Goal: Entertainment & Leisure: Browse casually

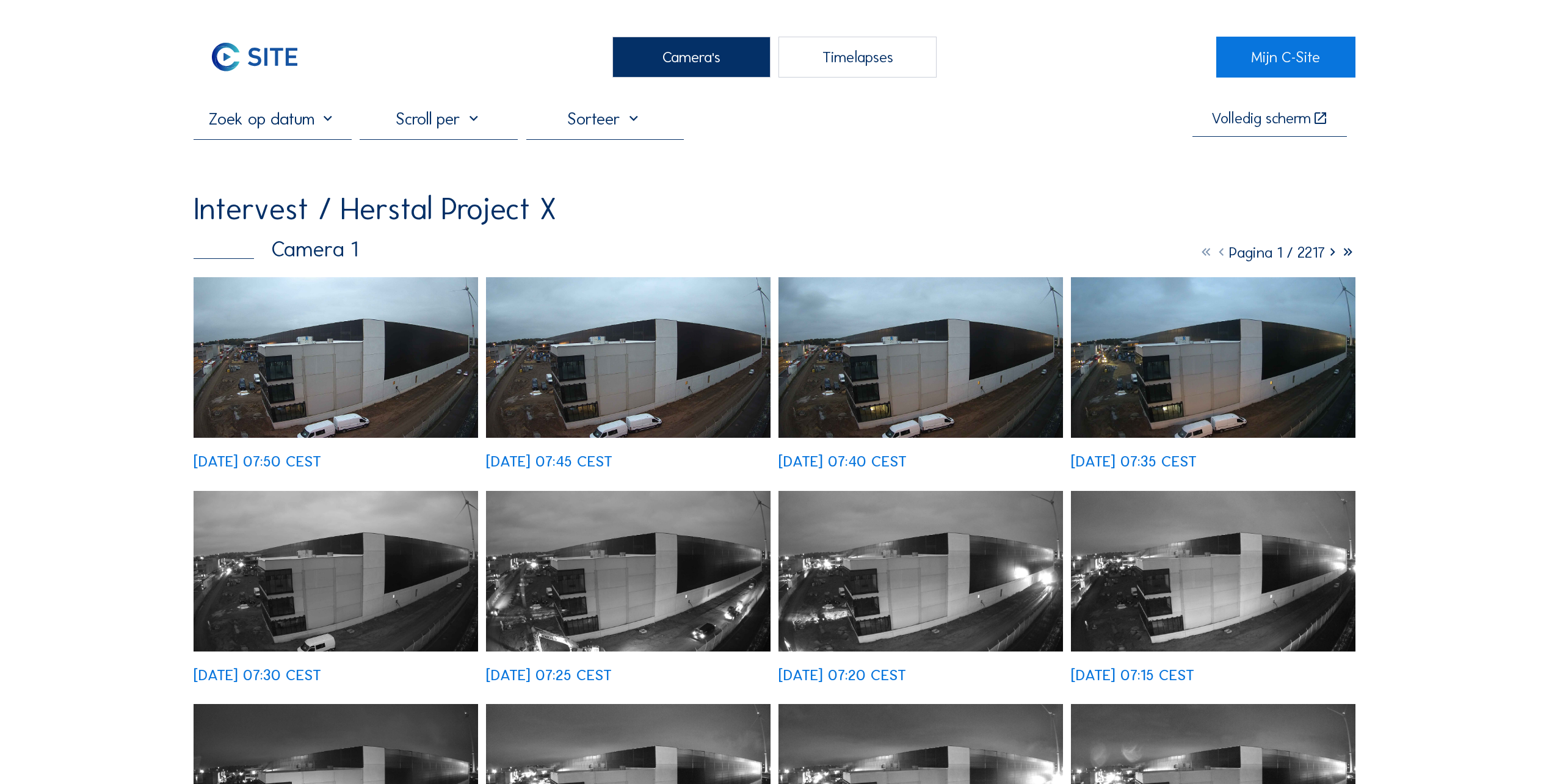
click at [306, 386] on img at bounding box center [336, 357] width 285 height 161
click at [695, 58] on div "Camera's" at bounding box center [691, 57] width 158 height 41
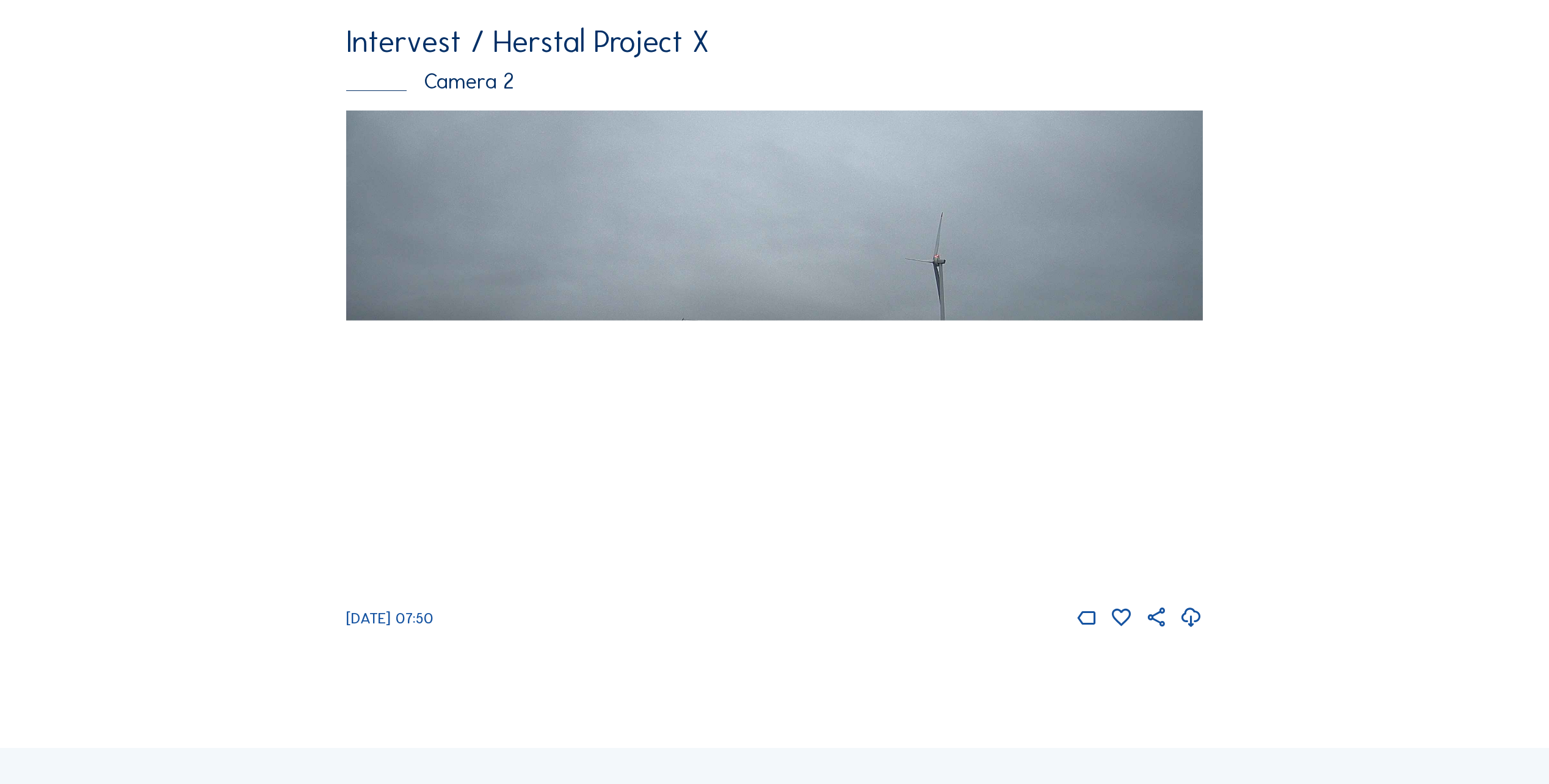
scroll to position [794, 0]
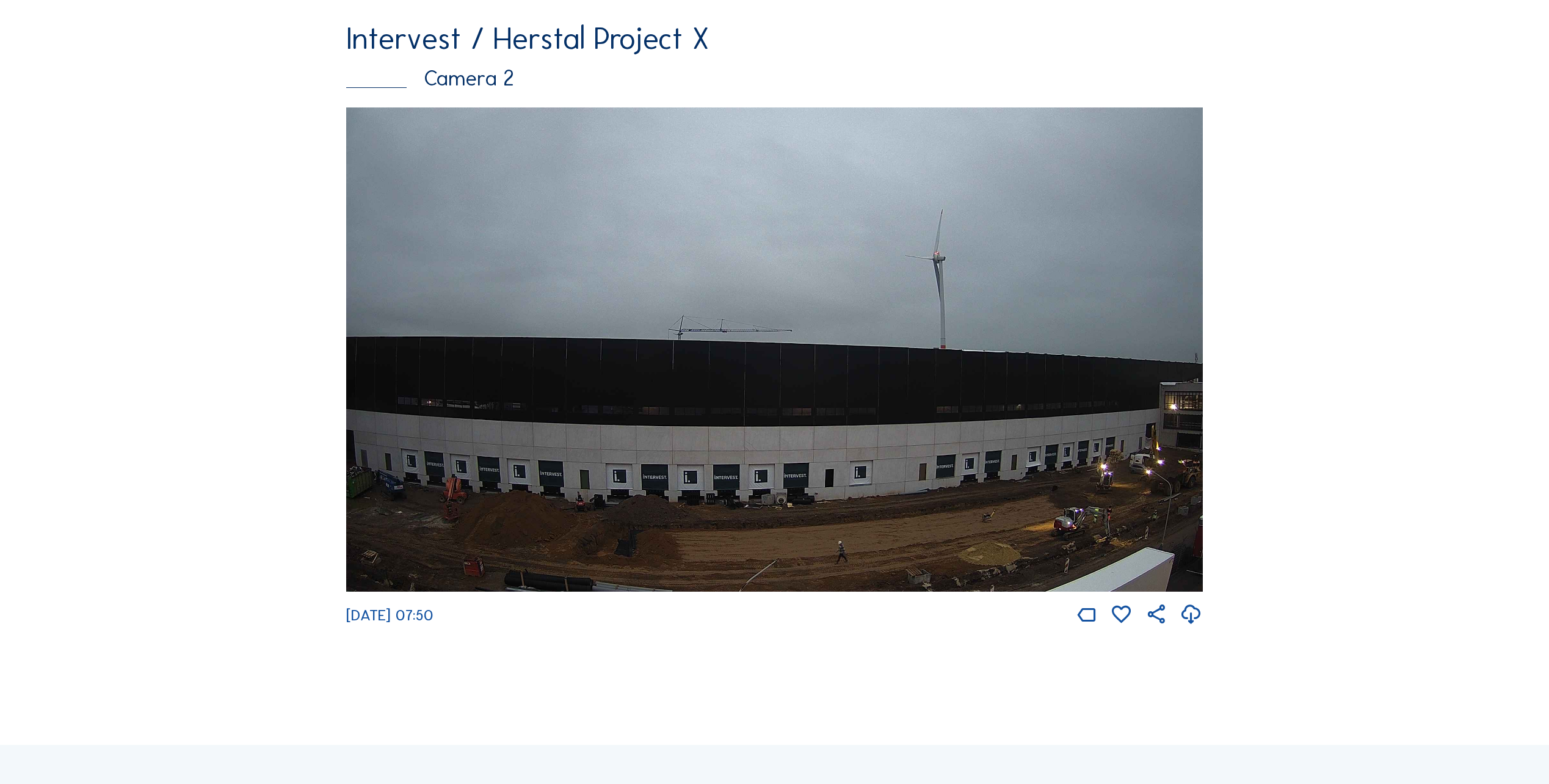
click at [882, 439] on img at bounding box center [774, 350] width 857 height 484
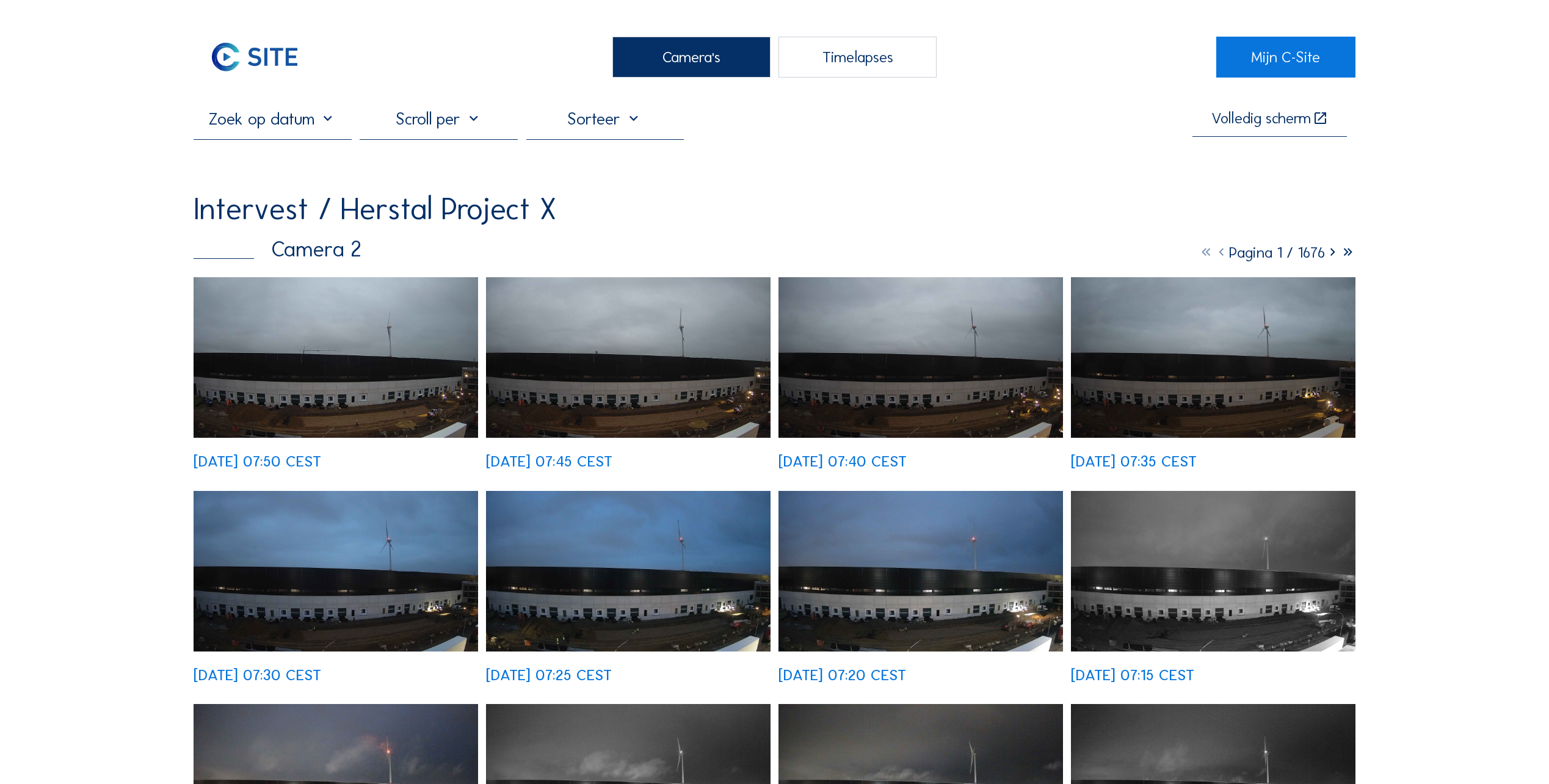
click at [356, 364] on img at bounding box center [336, 357] width 285 height 161
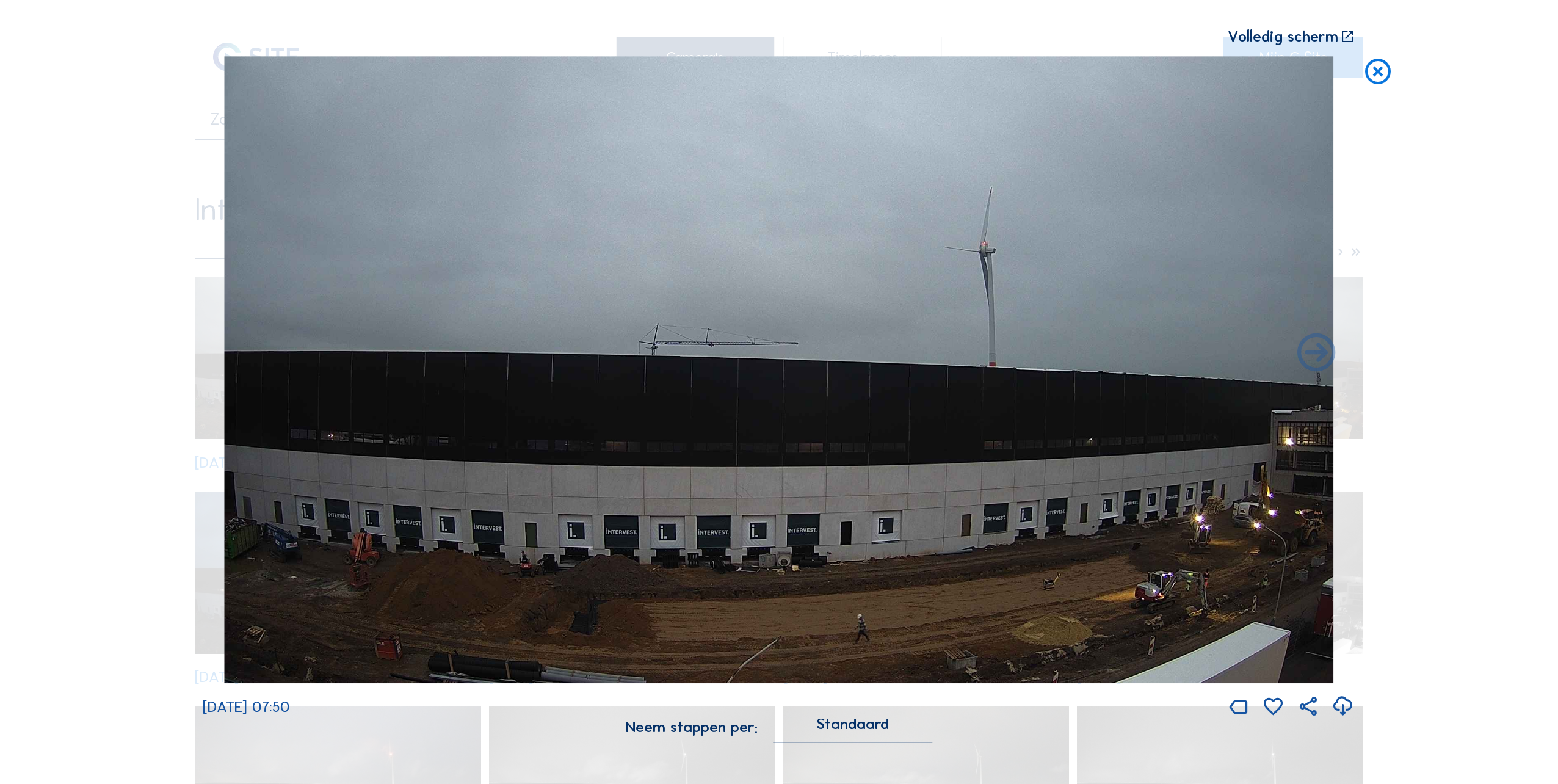
click at [1381, 70] on icon at bounding box center [1378, 72] width 31 height 32
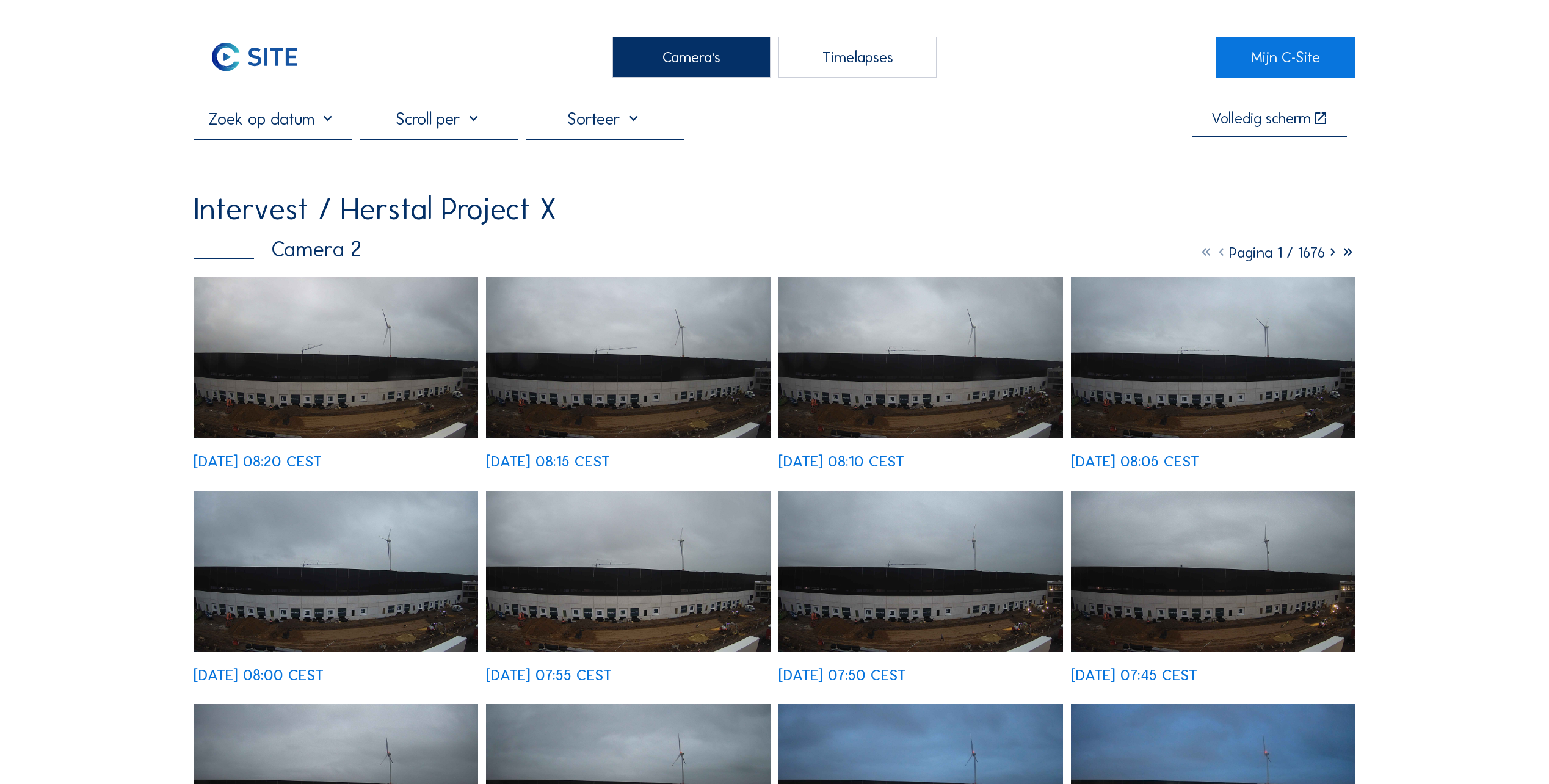
click at [315, 360] on img at bounding box center [336, 357] width 285 height 161
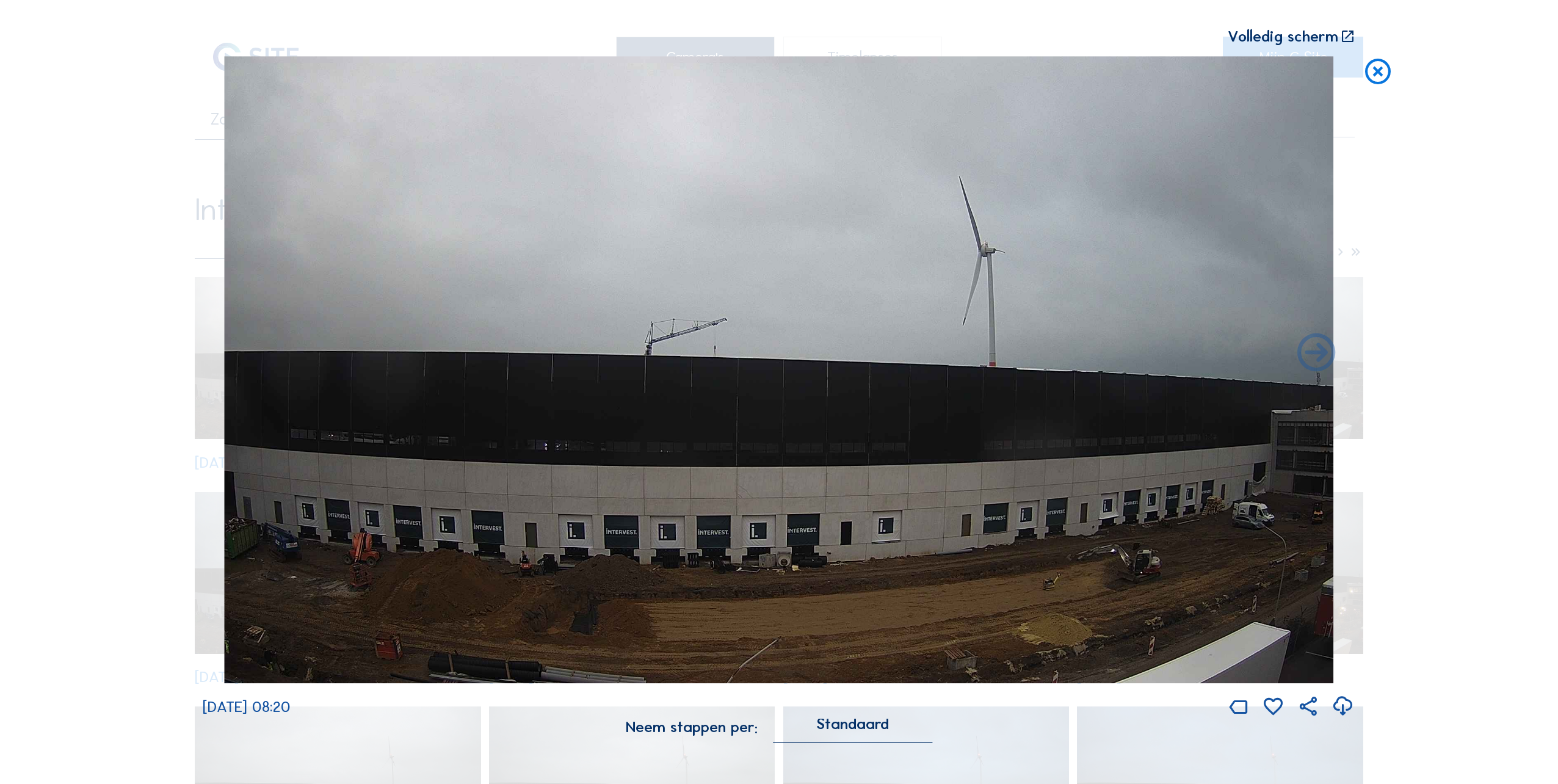
click at [1367, 75] on icon at bounding box center [1378, 72] width 31 height 32
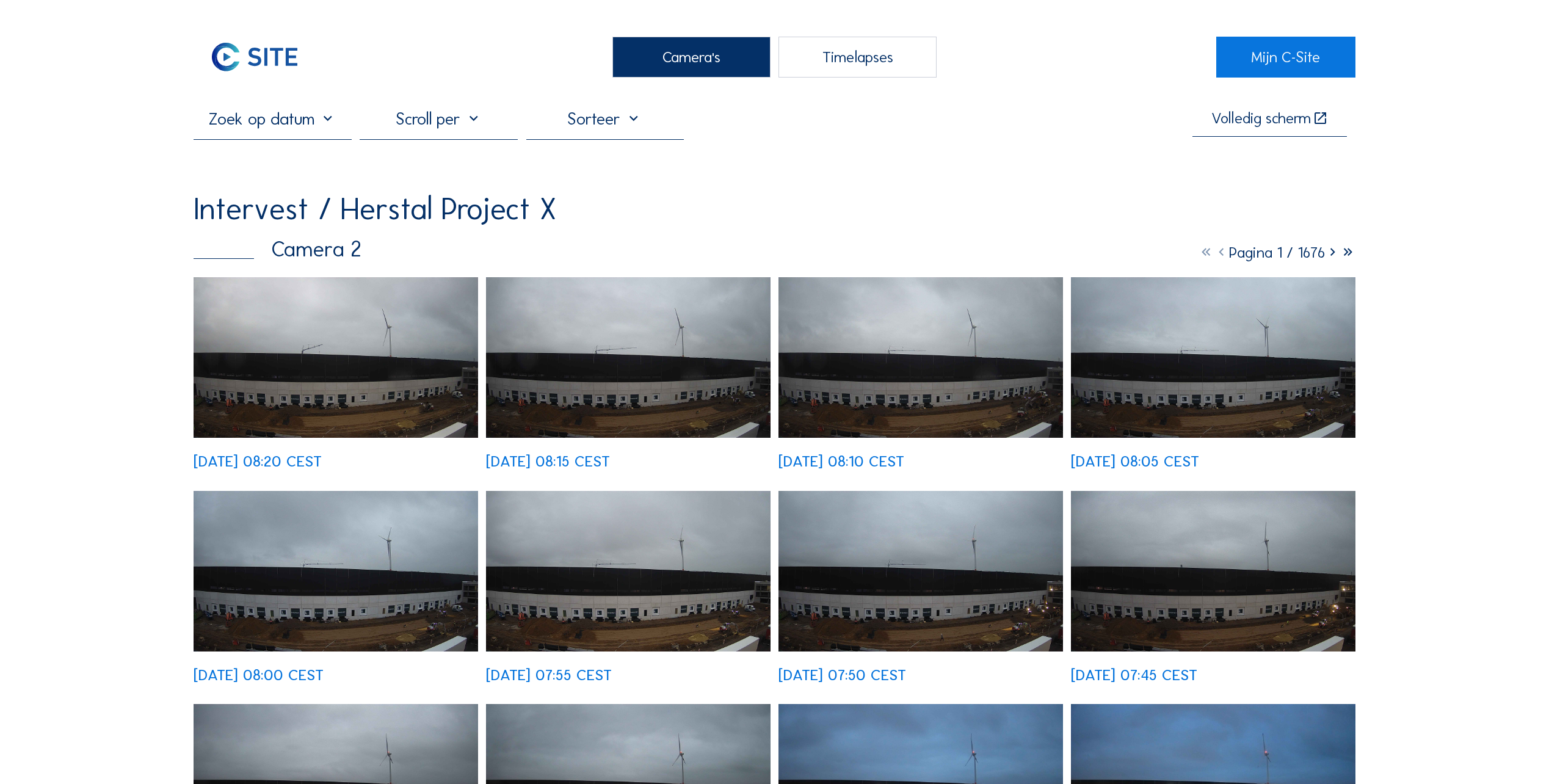
click at [700, 60] on div "Camera's" at bounding box center [691, 57] width 158 height 41
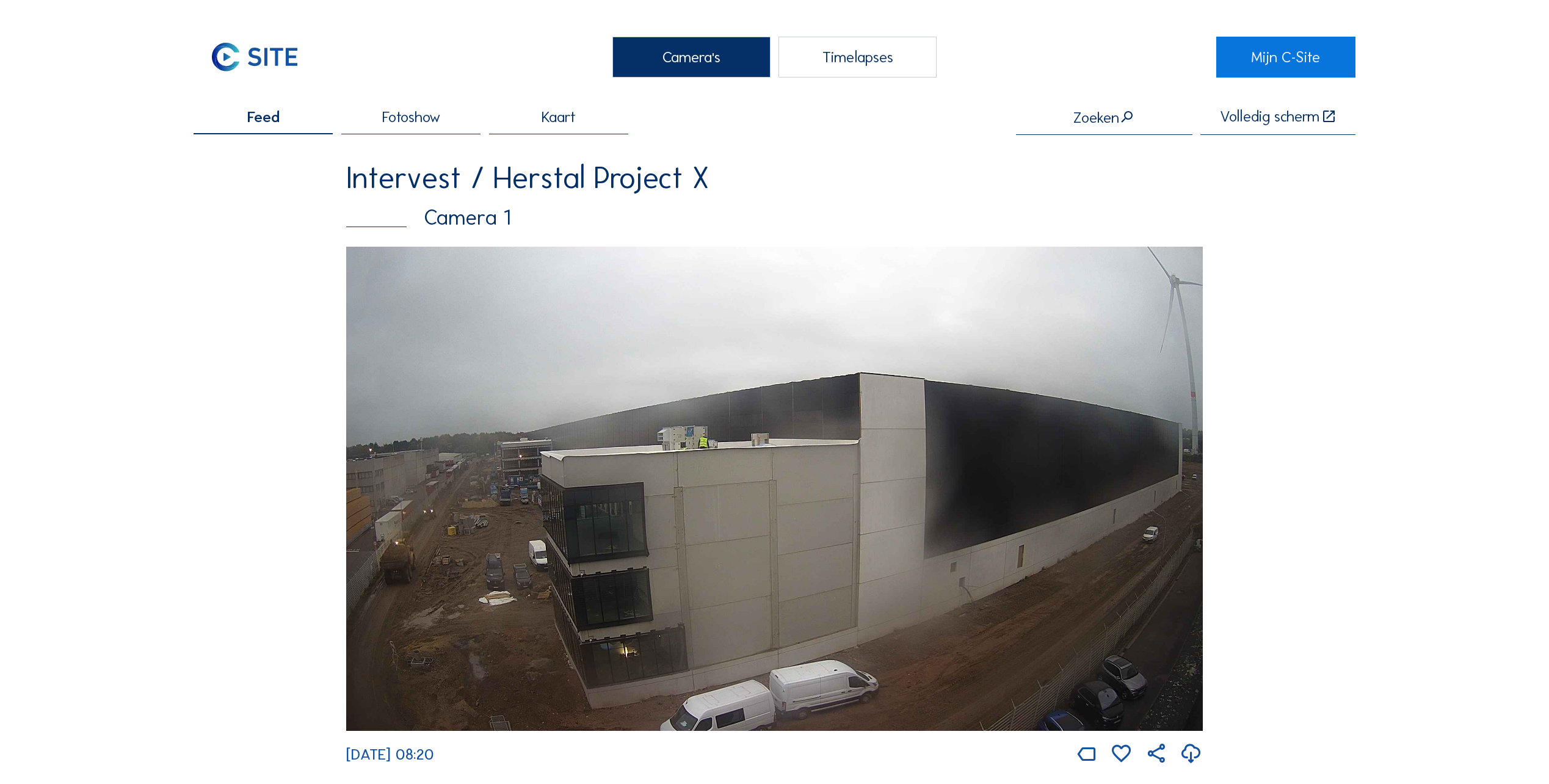
click at [597, 518] on img at bounding box center [774, 489] width 857 height 484
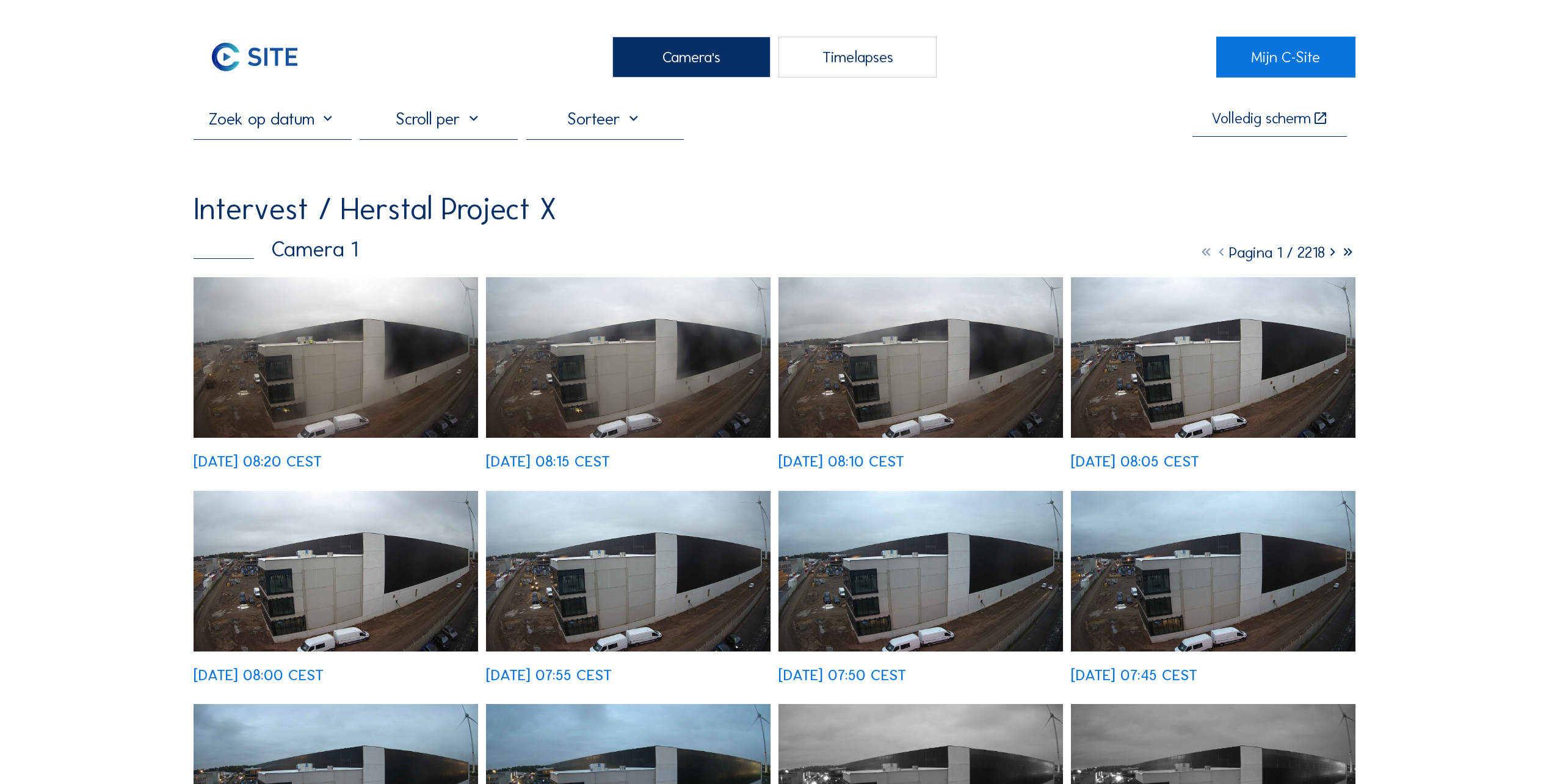
click at [378, 370] on img at bounding box center [336, 357] width 285 height 161
